Goal: Task Accomplishment & Management: Complete application form

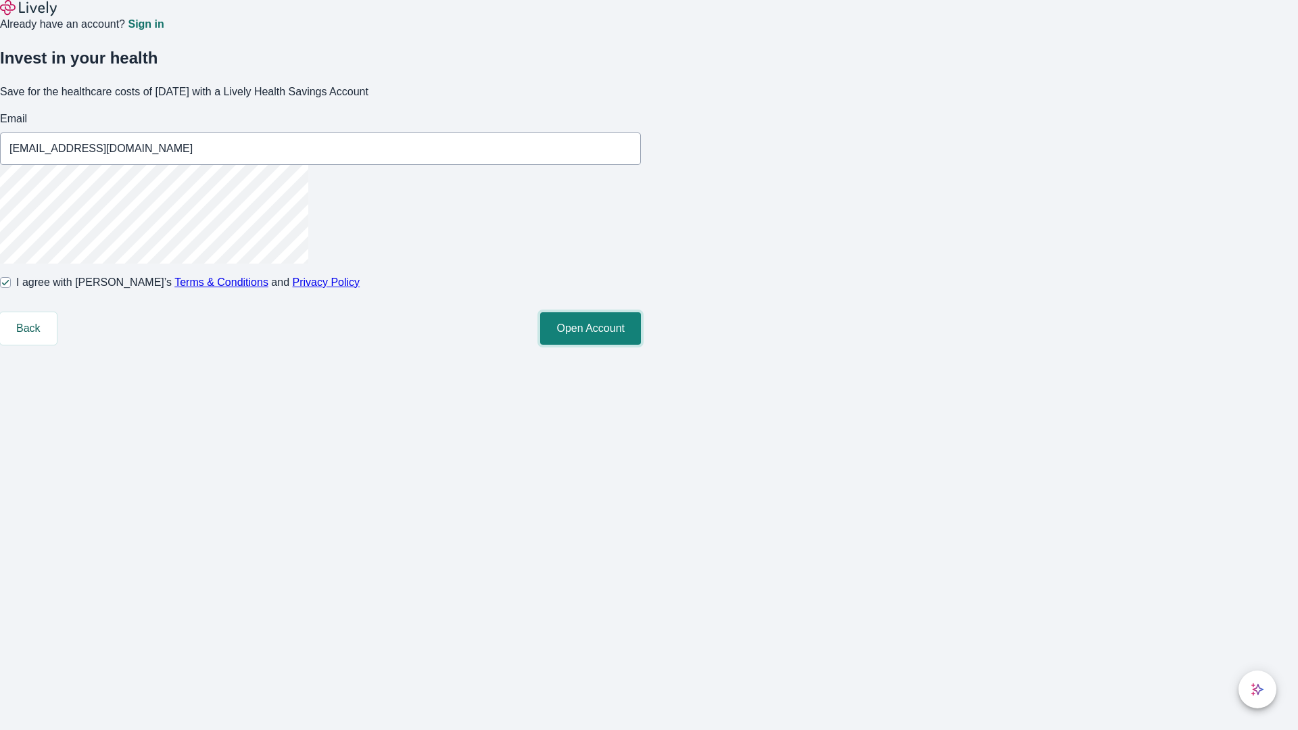
click at [641, 345] on button "Open Account" at bounding box center [590, 328] width 101 height 32
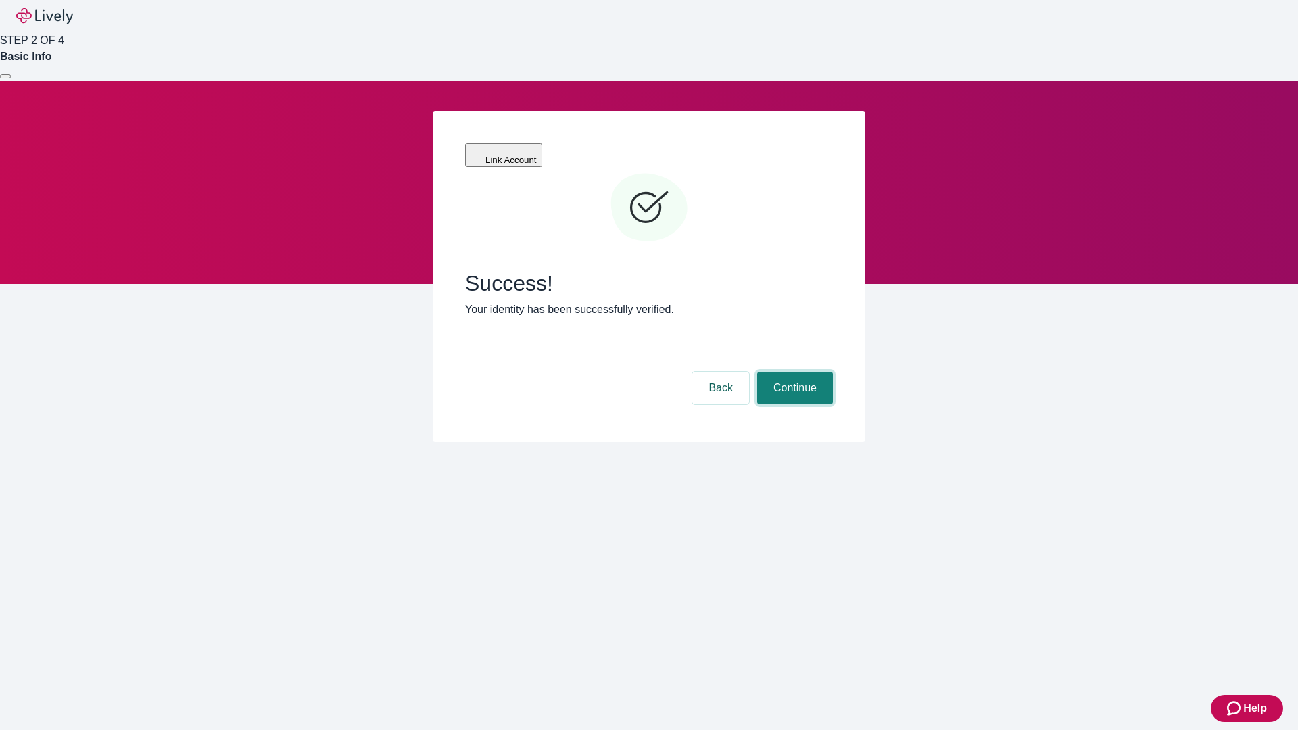
click at [793, 372] on button "Continue" at bounding box center [795, 388] width 76 height 32
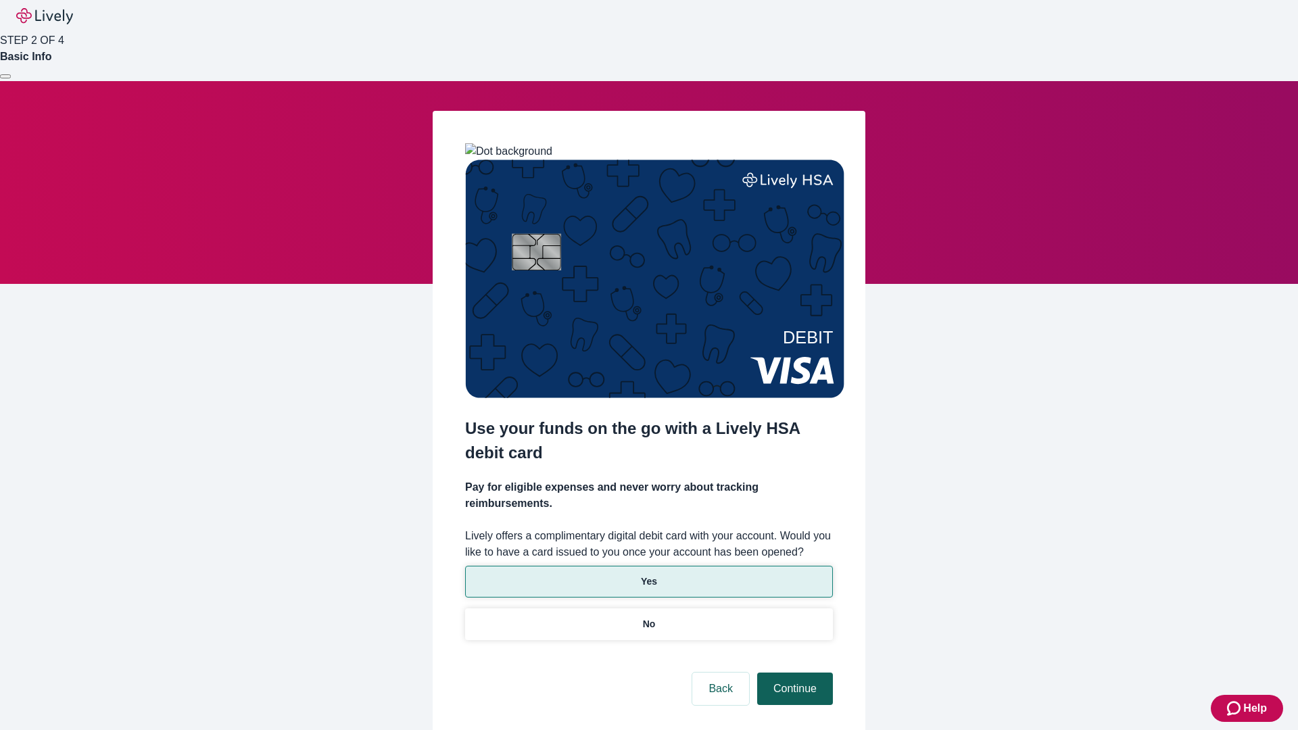
click at [648, 575] on p "Yes" at bounding box center [649, 582] width 16 height 14
click at [793, 673] on button "Continue" at bounding box center [795, 689] width 76 height 32
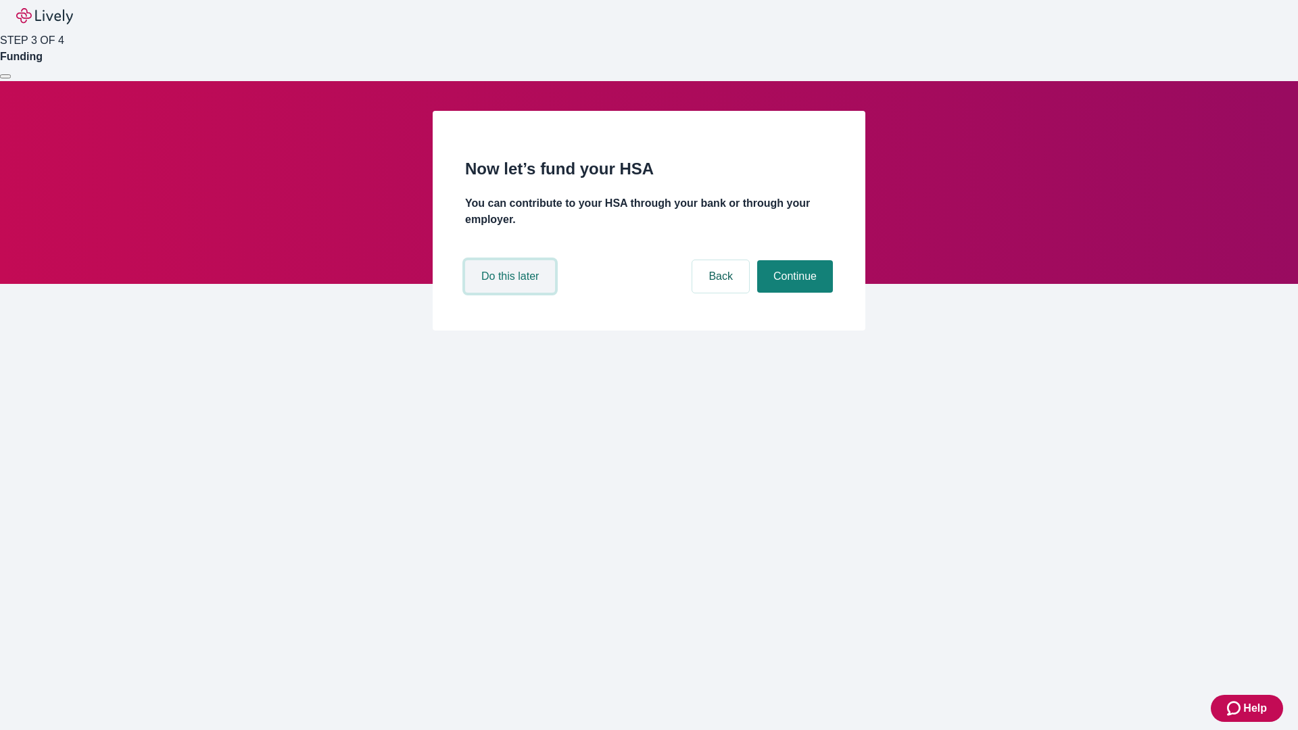
click at [512, 293] on button "Do this later" at bounding box center [510, 276] width 90 height 32
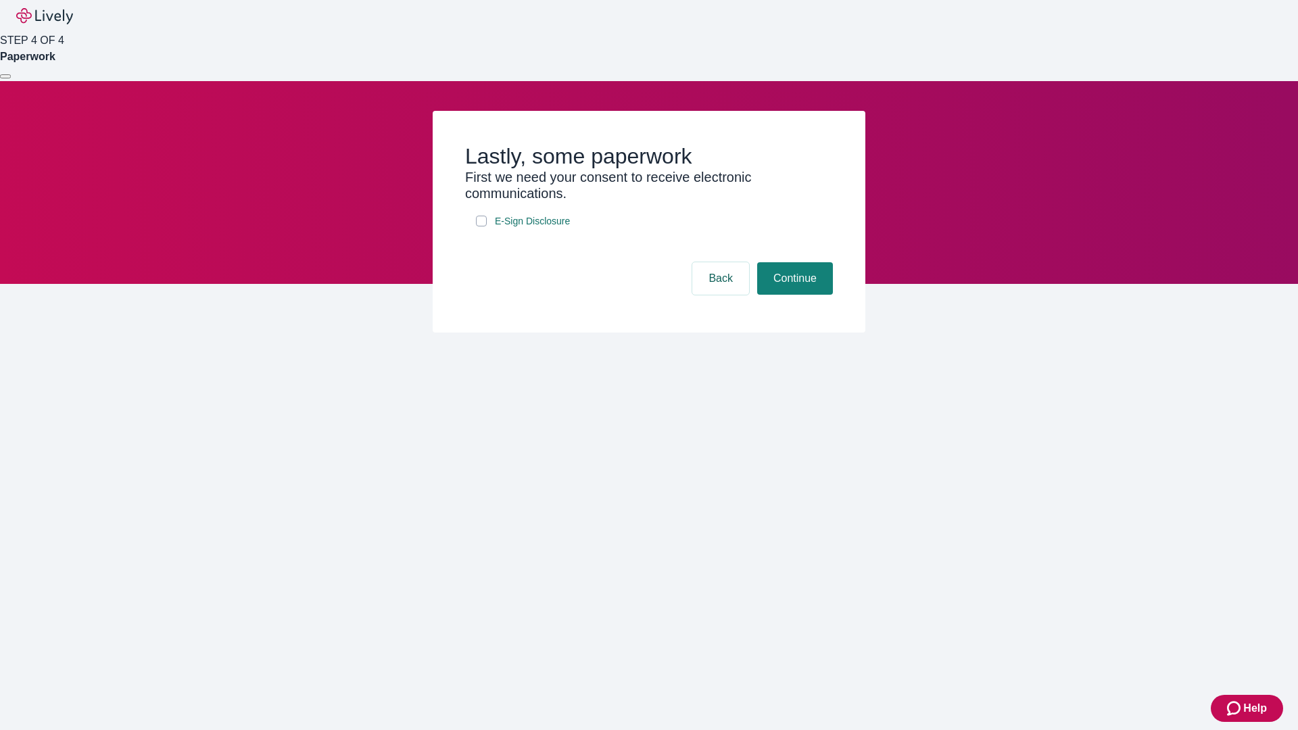
click at [481, 226] on input "E-Sign Disclosure" at bounding box center [481, 221] width 11 height 11
checkbox input "true"
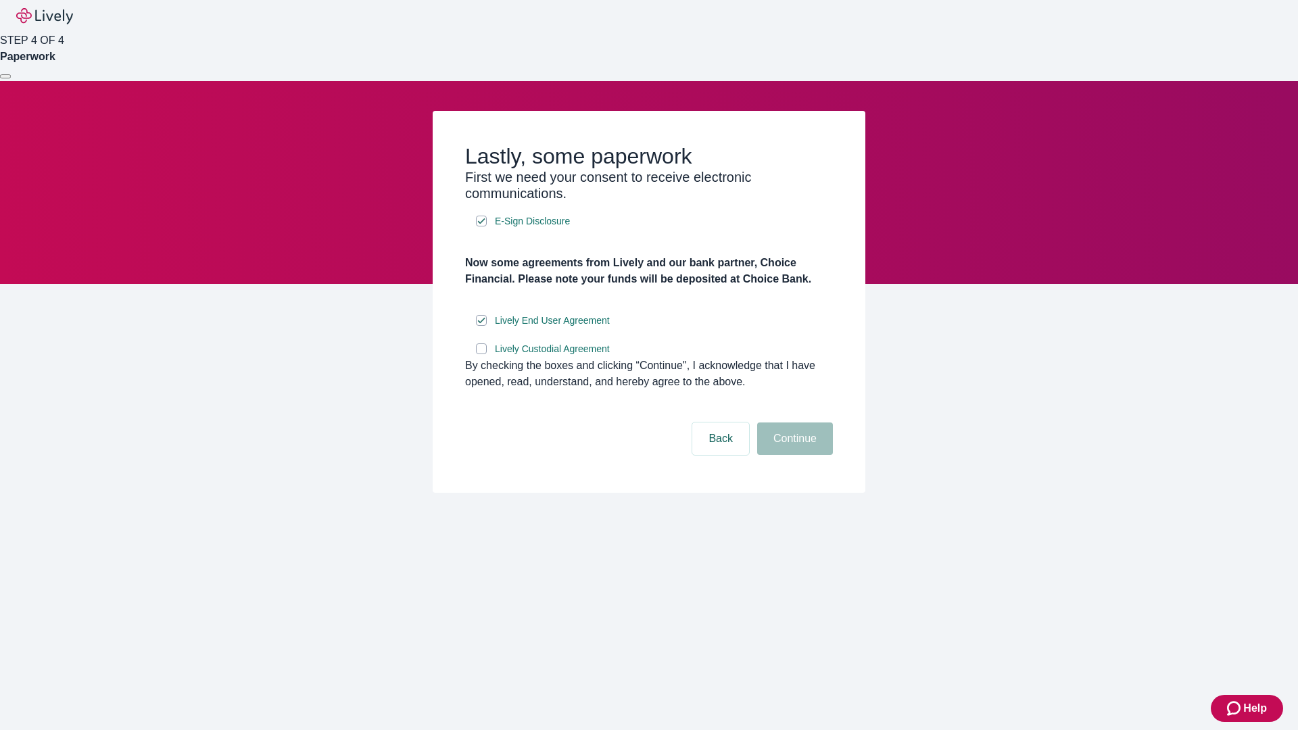
click at [481, 354] on input "Lively Custodial Agreement" at bounding box center [481, 348] width 11 height 11
checkbox input "true"
click at [793, 455] on button "Continue" at bounding box center [795, 439] width 76 height 32
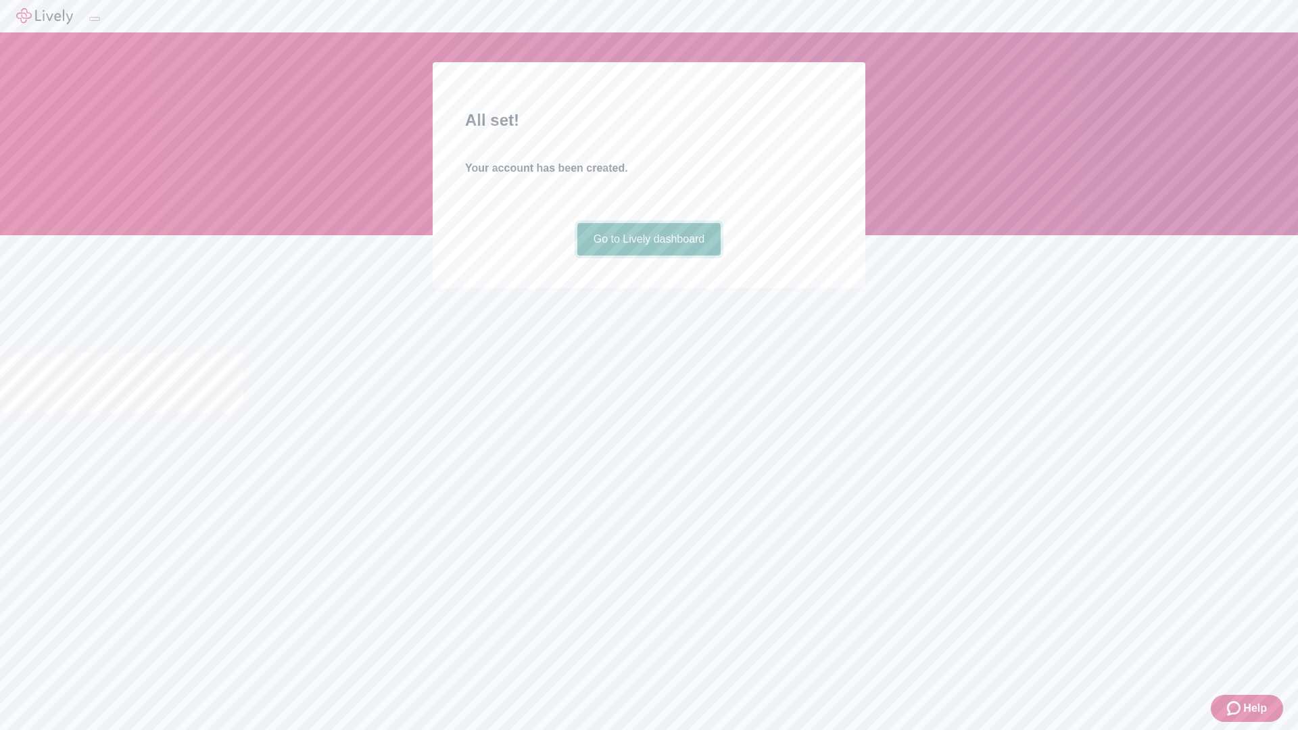
click at [648, 256] on link "Go to Lively dashboard" at bounding box center [649, 239] width 144 height 32
